Goal: Find specific page/section: Find specific page/section

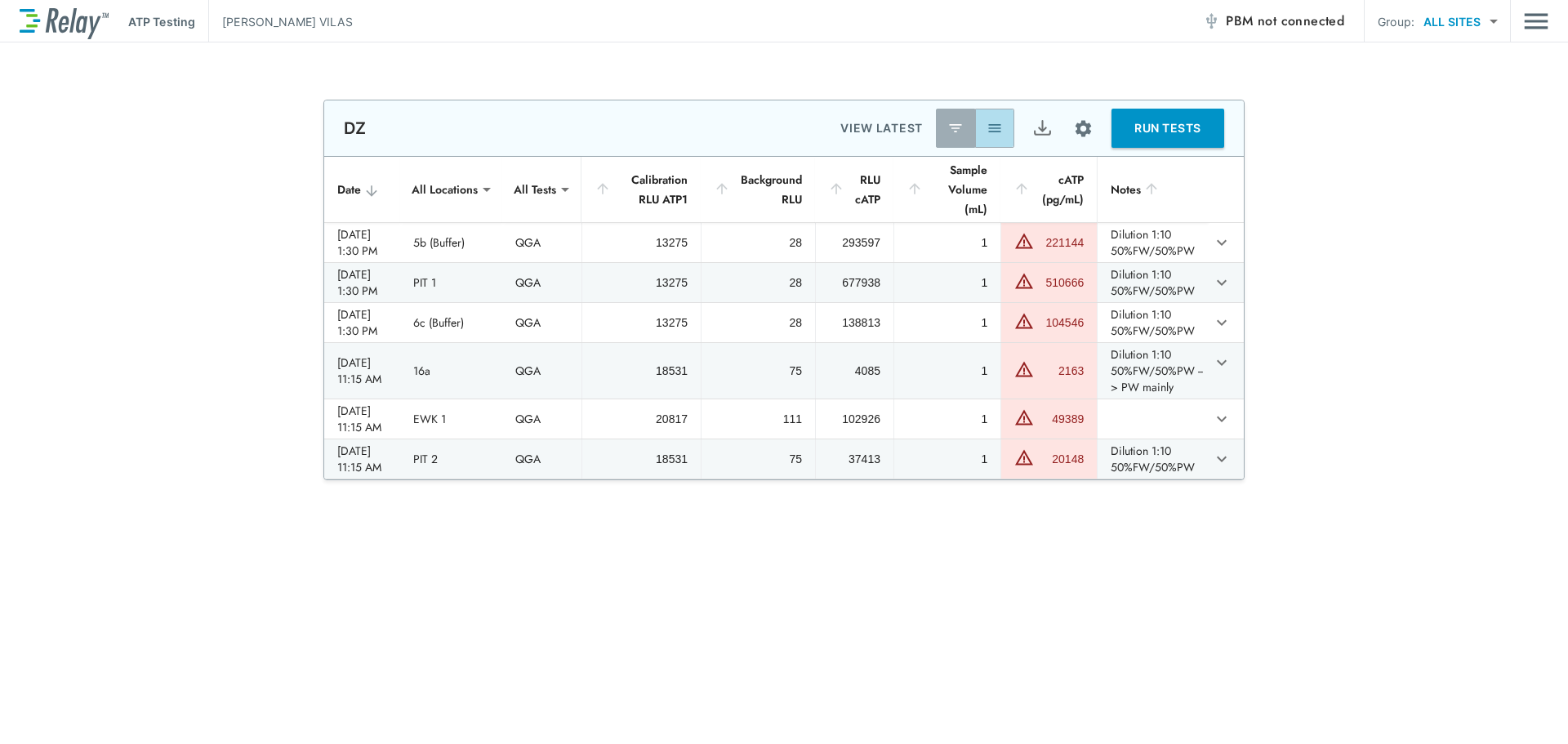
click at [994, 123] on img "button" at bounding box center [994, 128] width 16 height 16
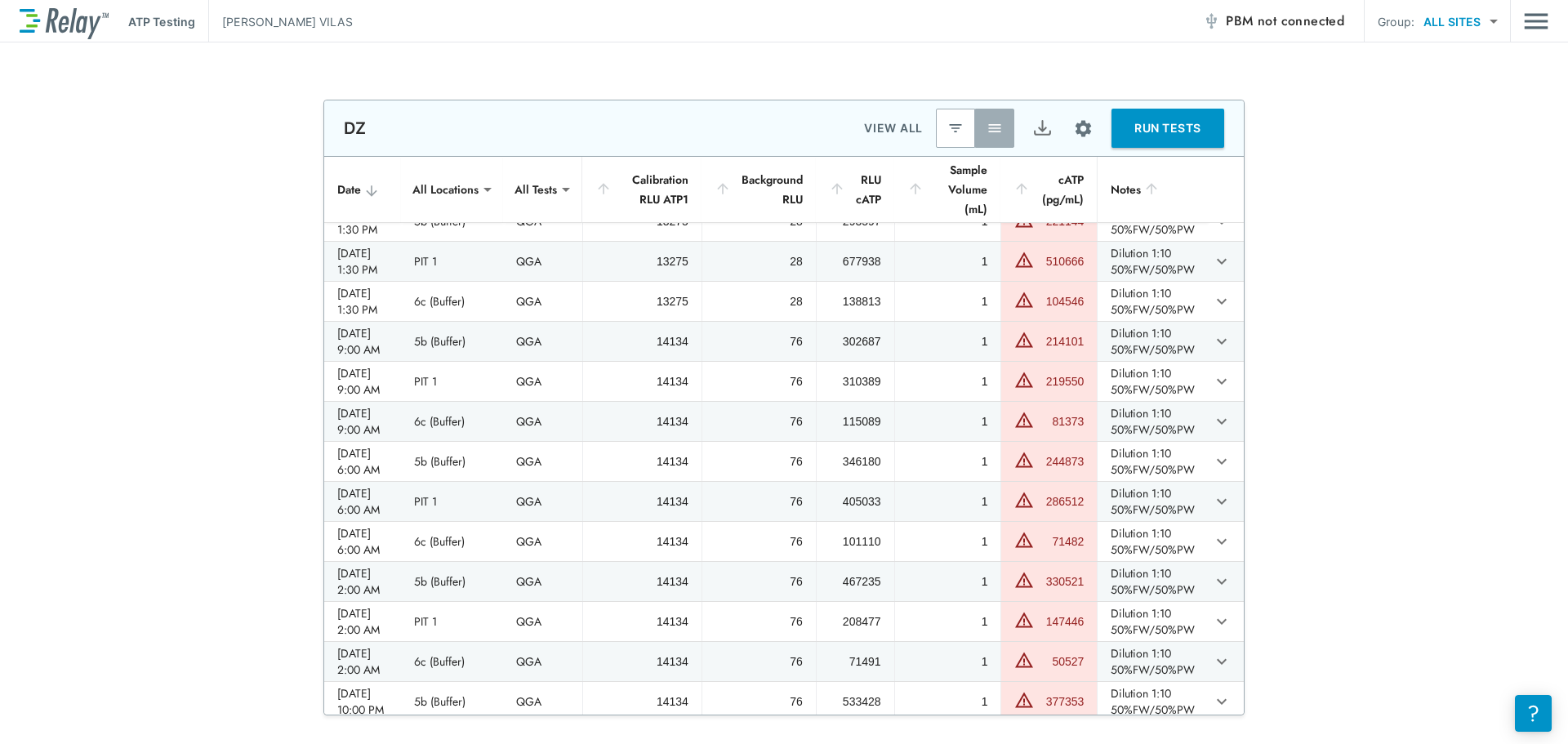
scroll to position [17, 0]
click at [800, 176] on div "Background RLU" at bounding box center [758, 189] width 88 height 40
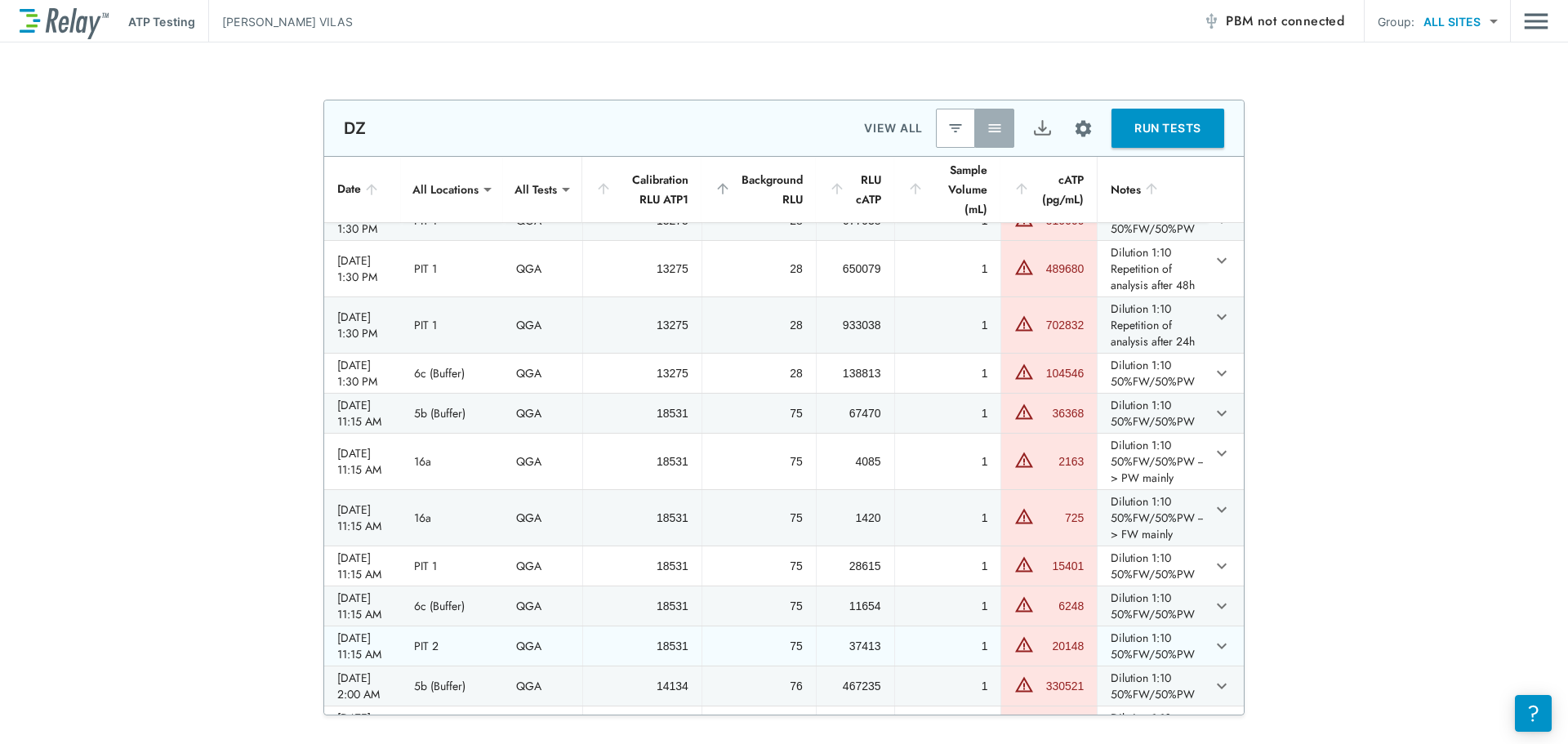
scroll to position [0, 0]
